Goal: Task Accomplishment & Management: Manage account settings

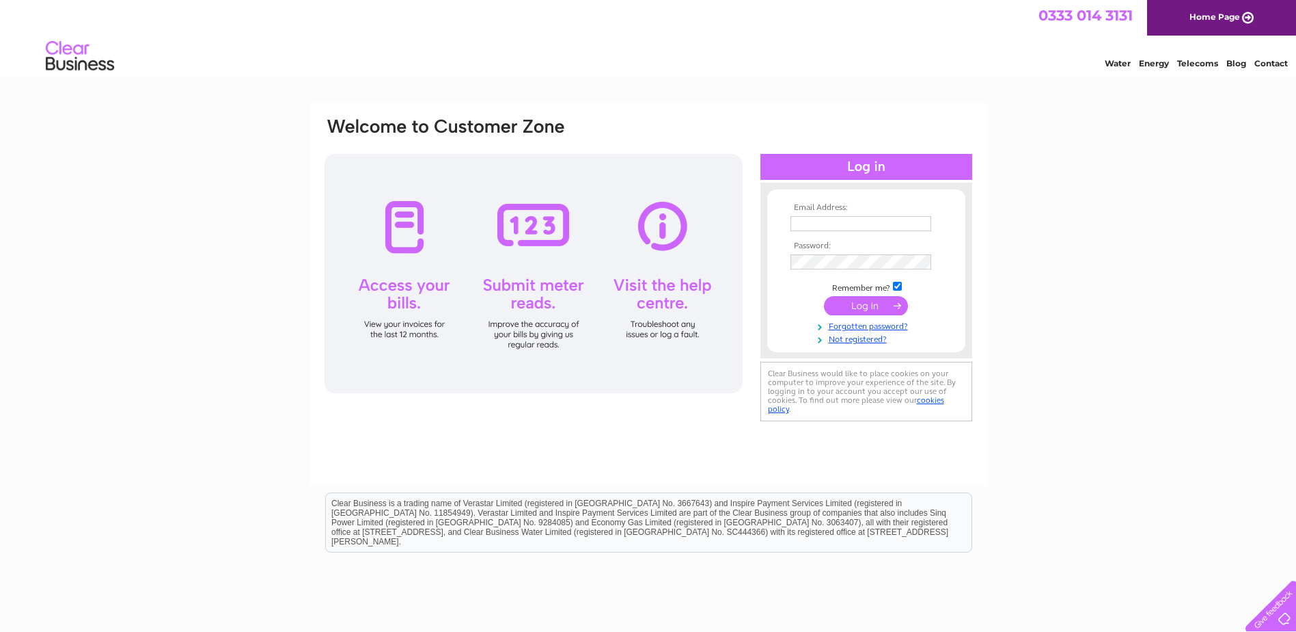
type input "kevin@nvsltd.com"
click at [882, 300] on input "submit" at bounding box center [866, 305] width 84 height 19
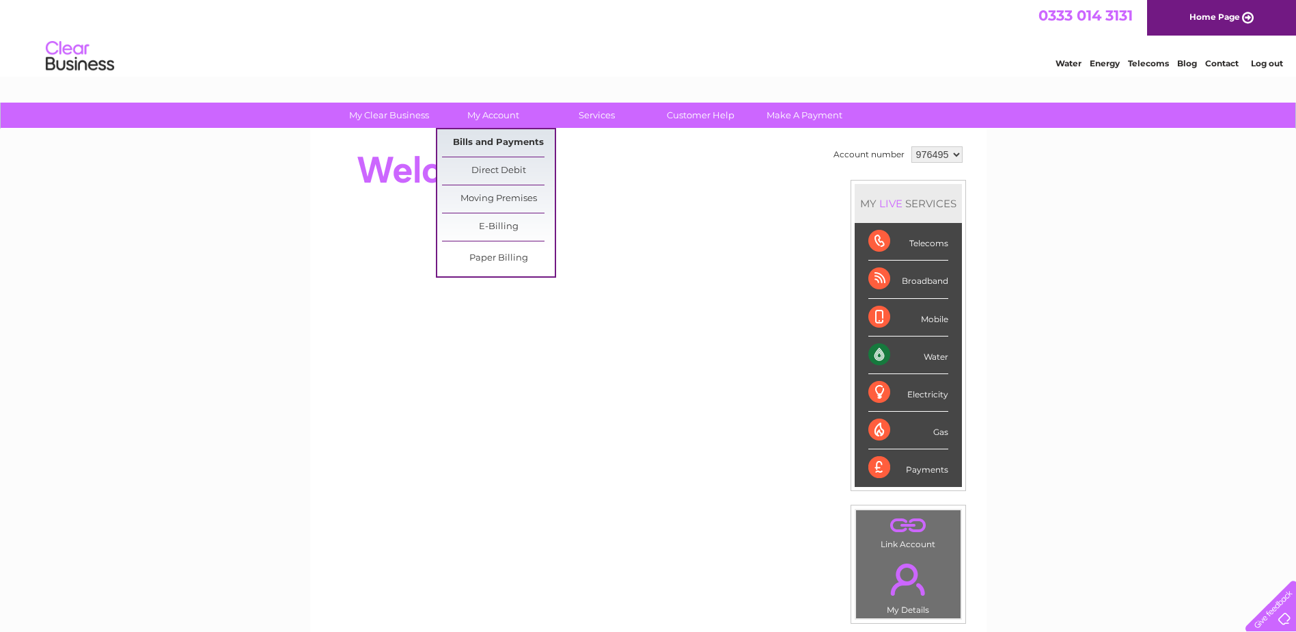
click at [483, 138] on link "Bills and Payments" at bounding box center [498, 142] width 113 height 27
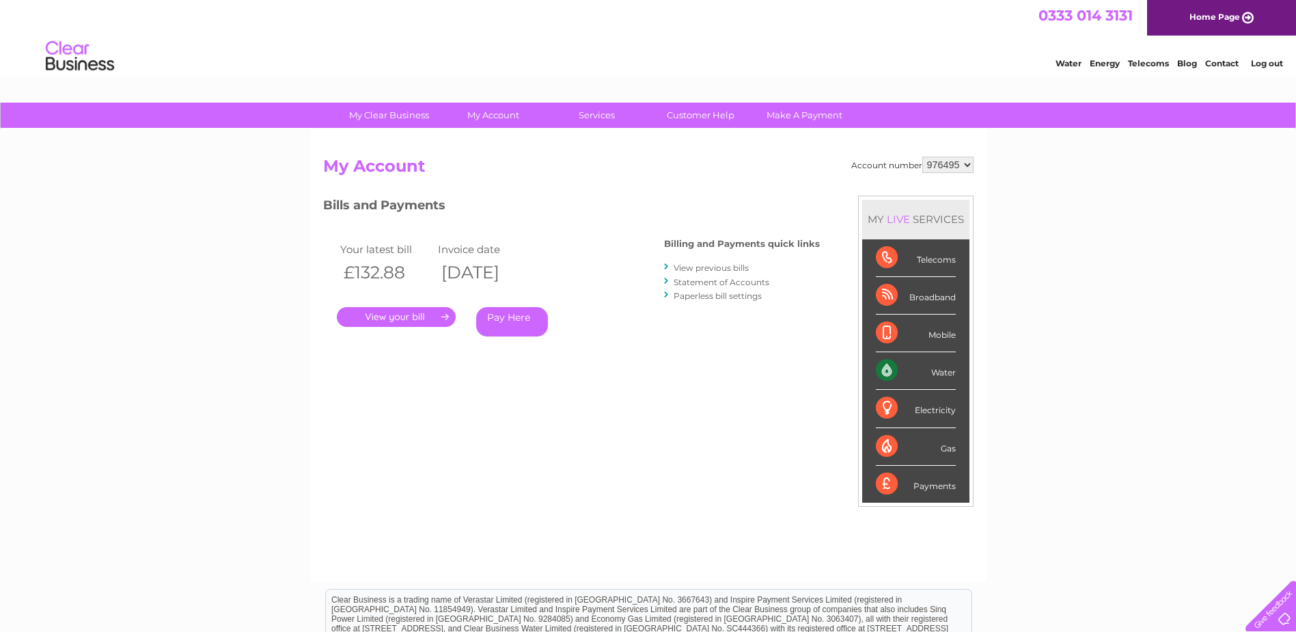
click at [391, 315] on link "." at bounding box center [396, 317] width 119 height 20
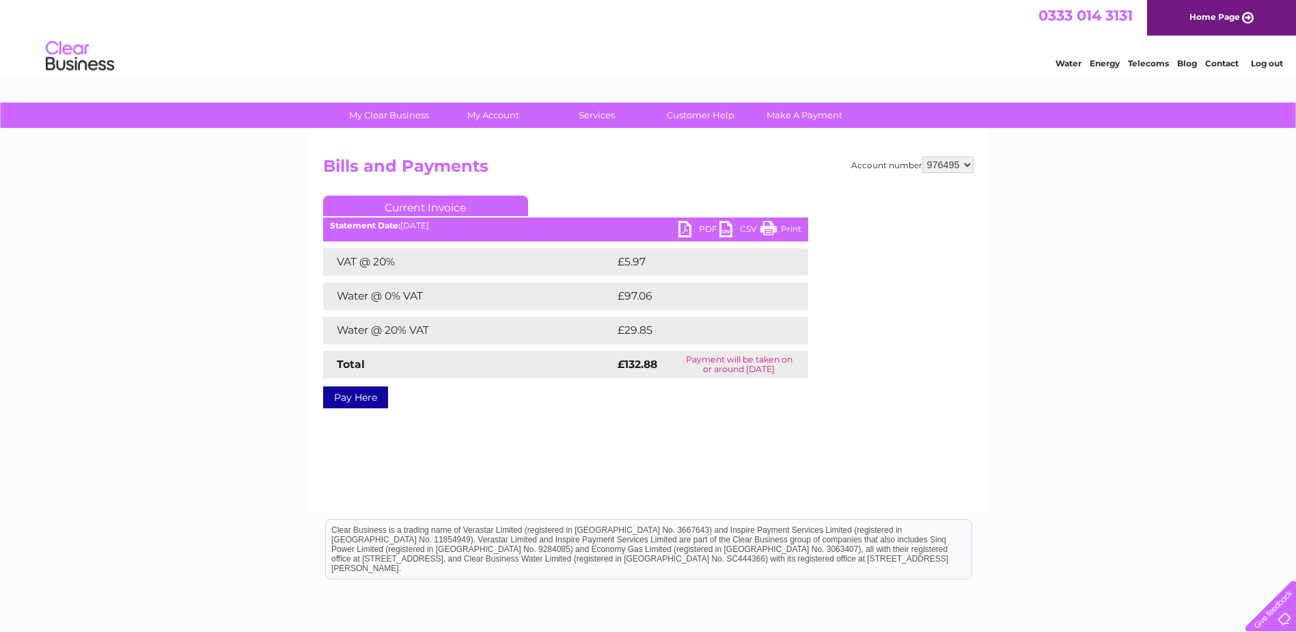
click at [688, 228] on link "PDF" at bounding box center [699, 231] width 41 height 20
